Goal: Transaction & Acquisition: Register for event/course

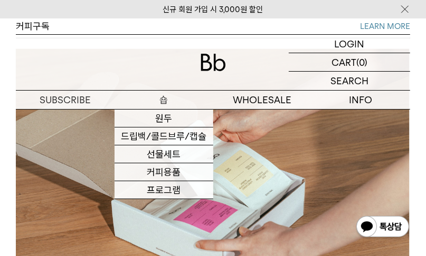
click at [148, 104] on p "숍" at bounding box center [163, 100] width 99 height 18
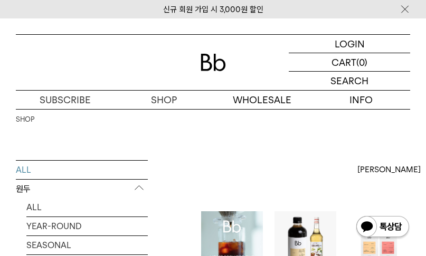
click at [227, 211] on img at bounding box center [232, 242] width 62 height 62
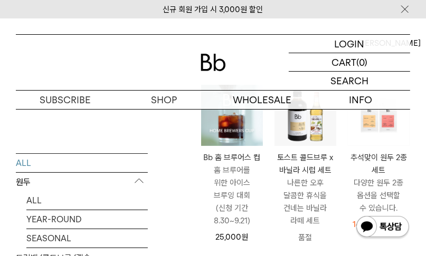
scroll to position [127, 0]
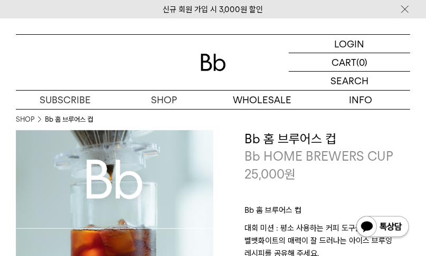
scroll to position [42, 0]
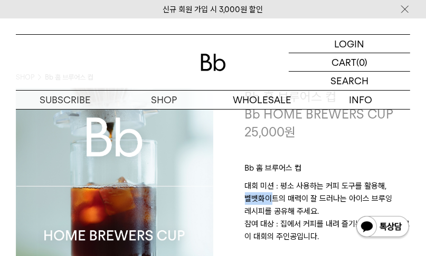
drag, startPoint x: 245, startPoint y: 194, endPoint x: 274, endPoint y: 194, distance: 28.5
click at [274, 194] on p "대회 미션 : 평소 사용하는 커피 도구를 활용해, 벨벳화이트의 매력이 잘 드러나는 아이스 브루잉 레시피를 공유해 주세요. 참여 대상 : 집에서…" at bounding box center [328, 218] width 166 height 76
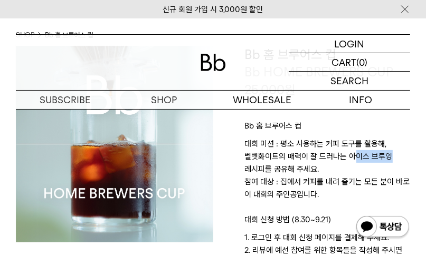
drag, startPoint x: 353, startPoint y: 158, endPoint x: 386, endPoint y: 152, distance: 33.7
click at [386, 152] on p "대회 미션 : 평소 사용하는 커피 도구를 활용해, 벨벳화이트의 매력이 잘 드러나는 아이스 브루잉 레시피를 공유해 주세요. 참여 대상 : 집에서…" at bounding box center [328, 176] width 166 height 76
drag, startPoint x: 241, startPoint y: 157, endPoint x: 278, endPoint y: 159, distance: 37.5
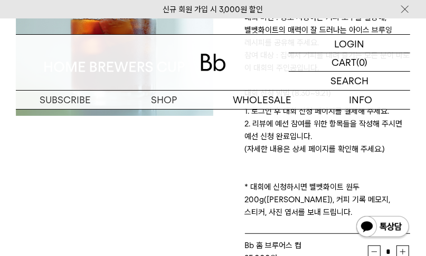
click at [282, 166] on p "1. 로그인 후 대회 신청 페이지를 결제해 주세요. 2. 리뷰에 예선 참여를 위한 항목들을 작성해 주시면 예선 신청 완료입니다. (자세한 내용…" at bounding box center [328, 162] width 166 height 114
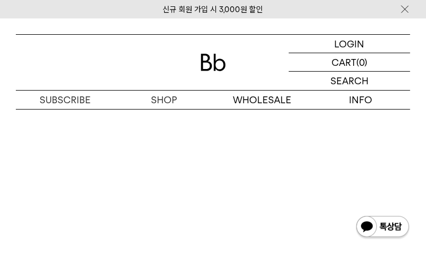
scroll to position [3966, 0]
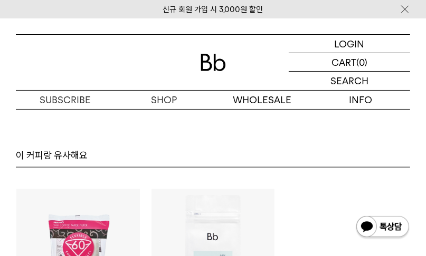
scroll to position [4771, 0]
